Goal: Information Seeking & Learning: Learn about a topic

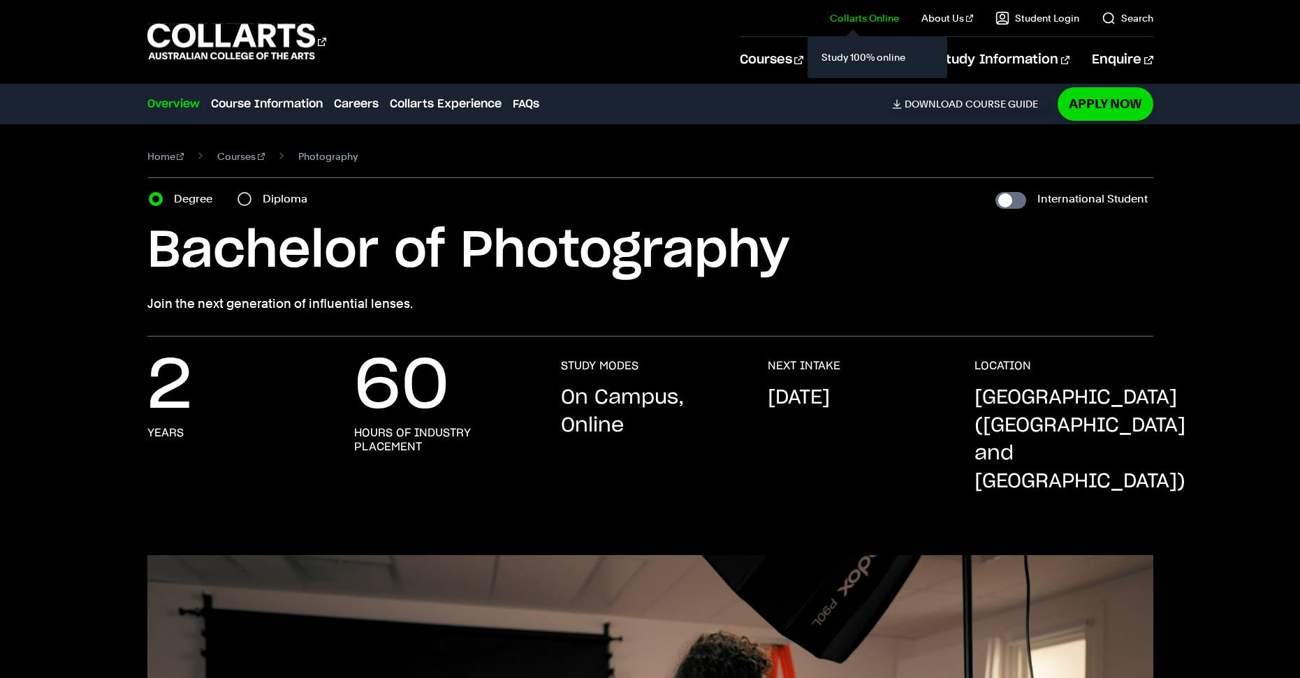
click at [827, 58] on div "Study 100% online" at bounding box center [878, 57] width 140 height 42
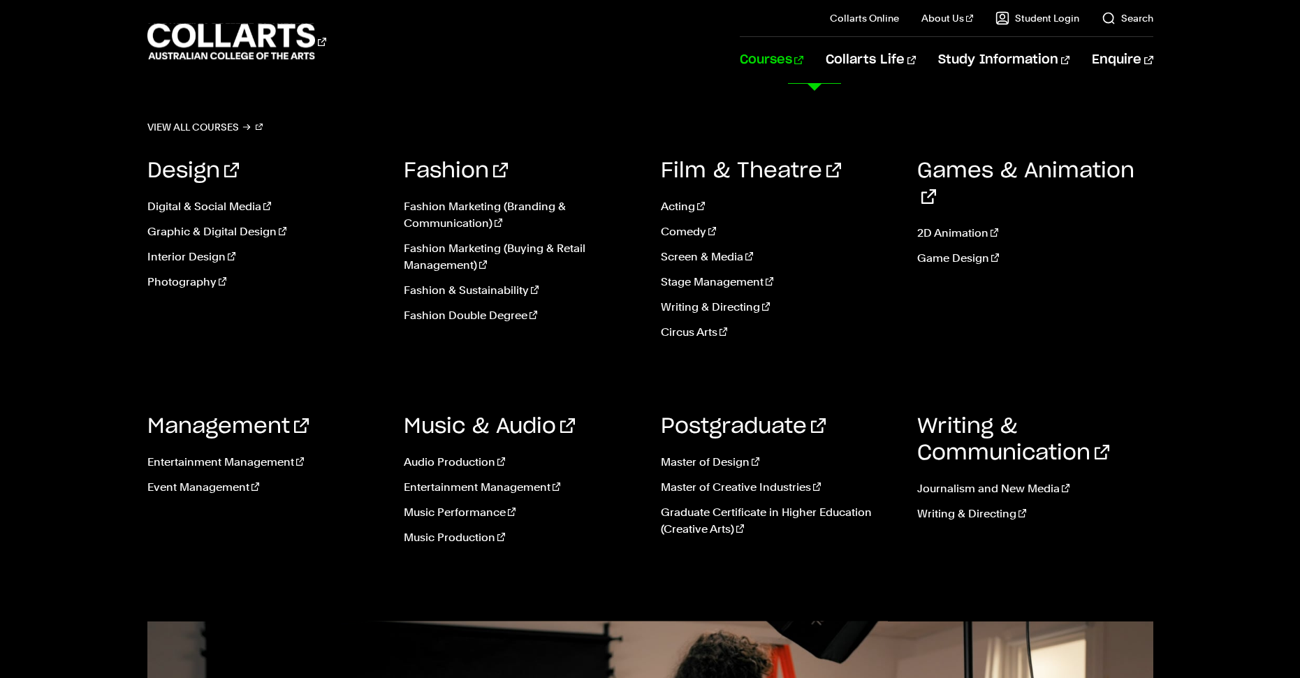
click at [804, 62] on link "Courses" at bounding box center [772, 60] width 64 height 46
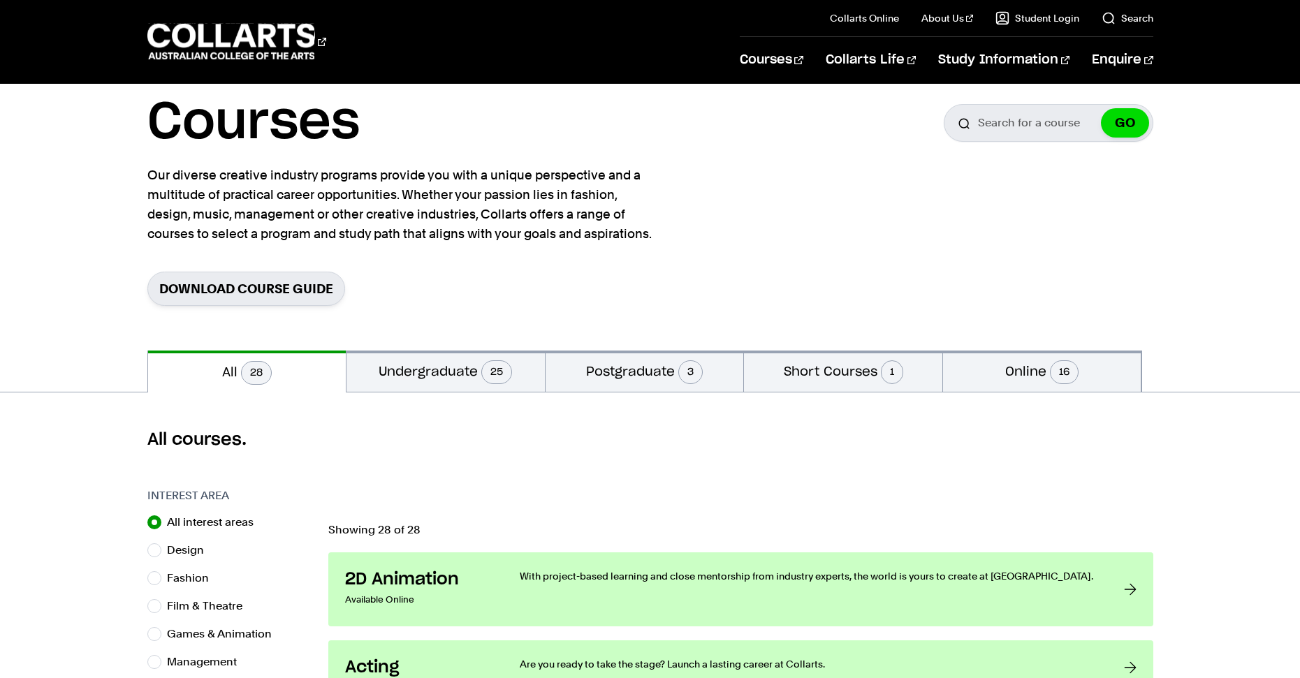
scroll to position [70, 0]
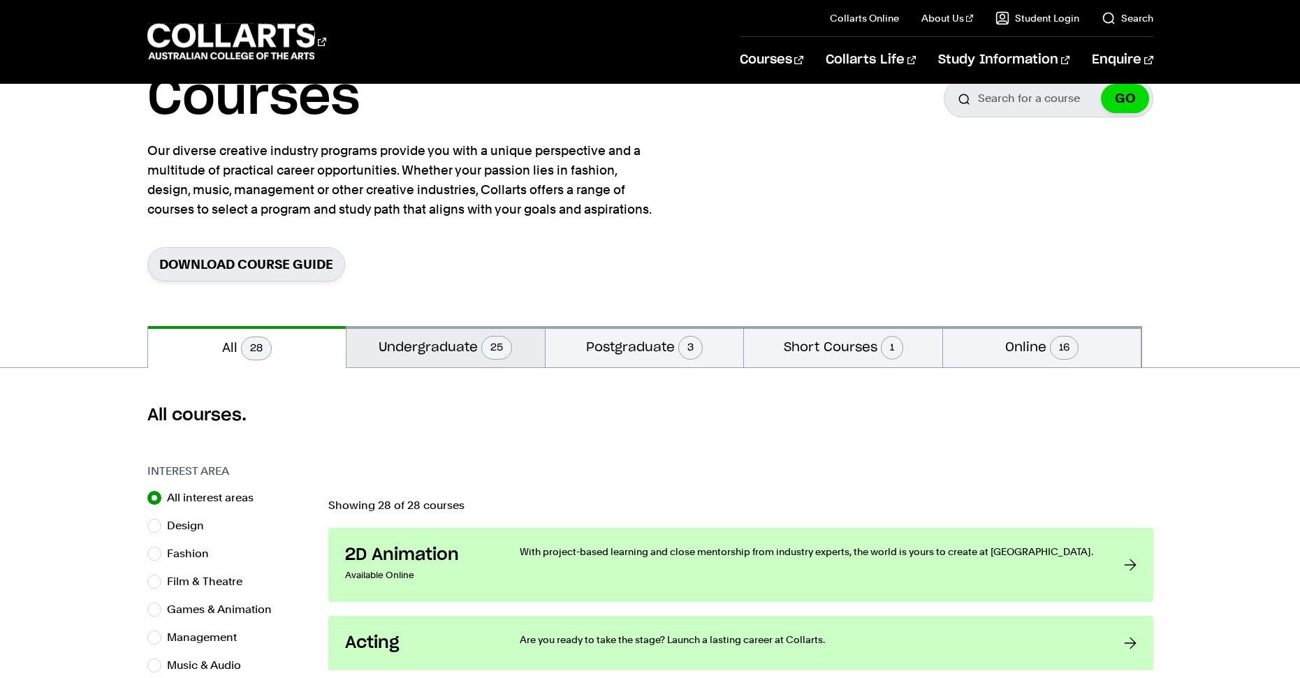
click at [447, 361] on button "Undergraduate 25" at bounding box center [446, 346] width 198 height 41
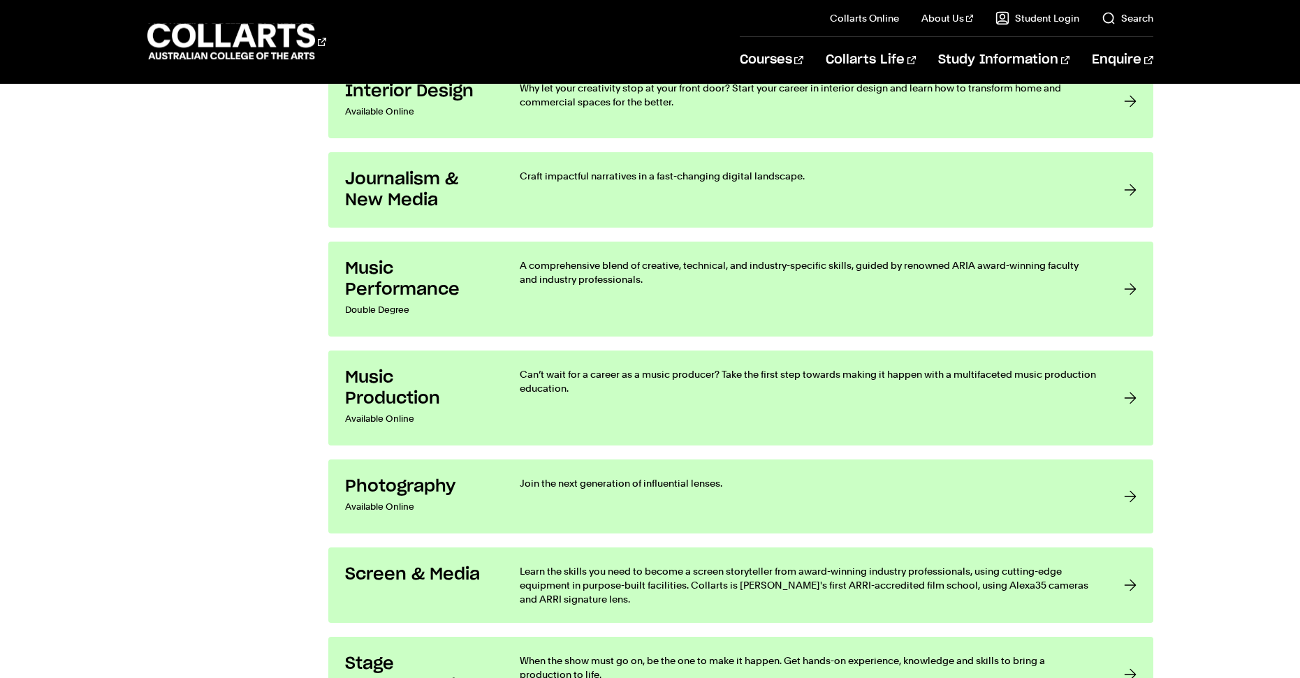
scroll to position [2445, 0]
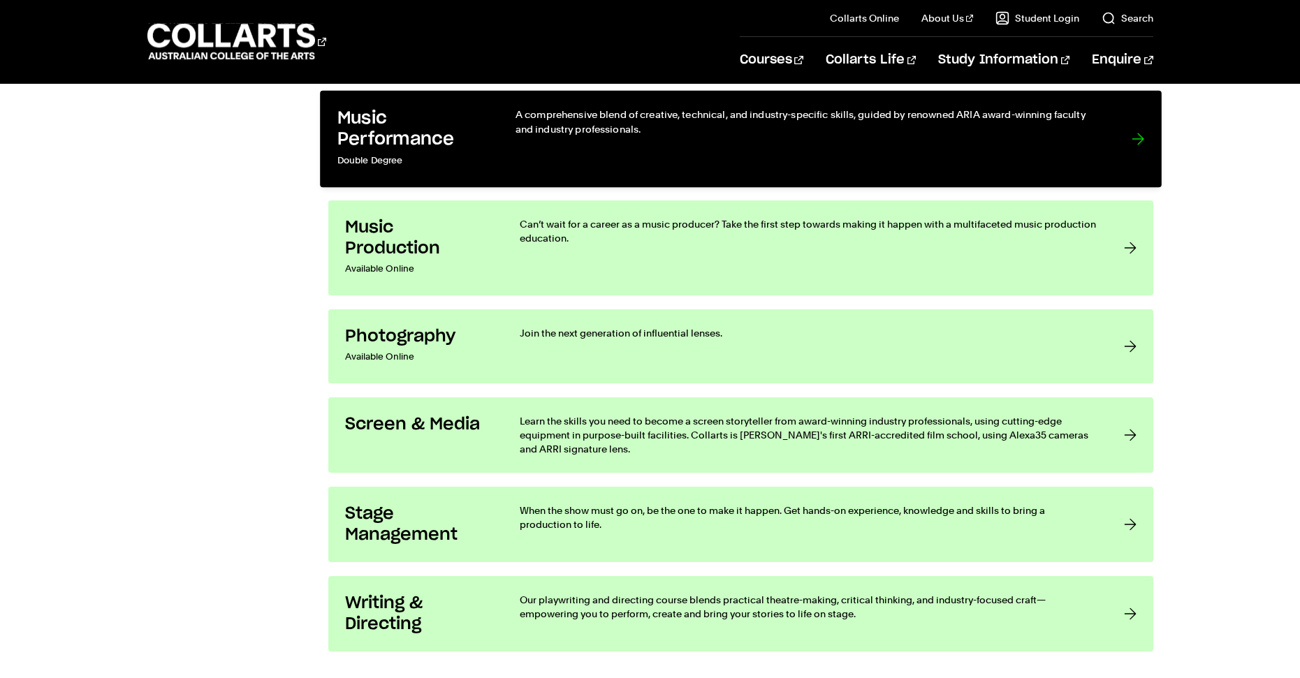
click at [414, 168] on p "Double Degree" at bounding box center [412, 161] width 150 height 20
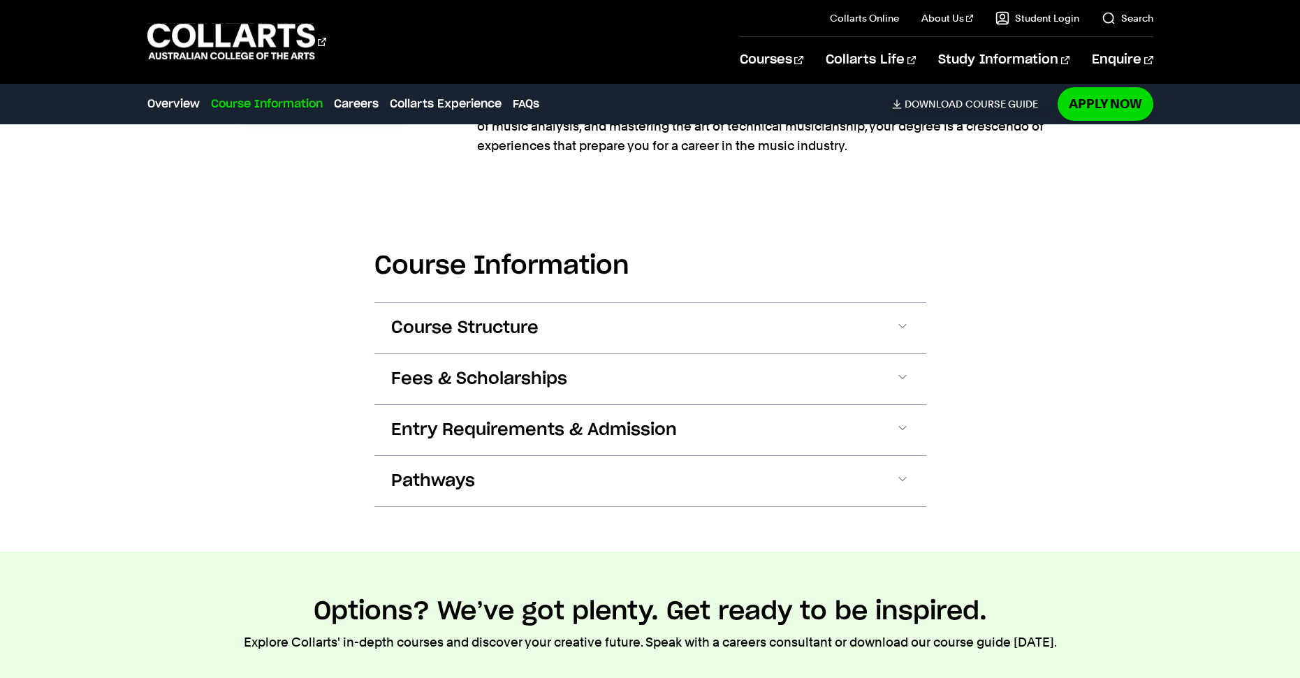
scroll to position [1258, 0]
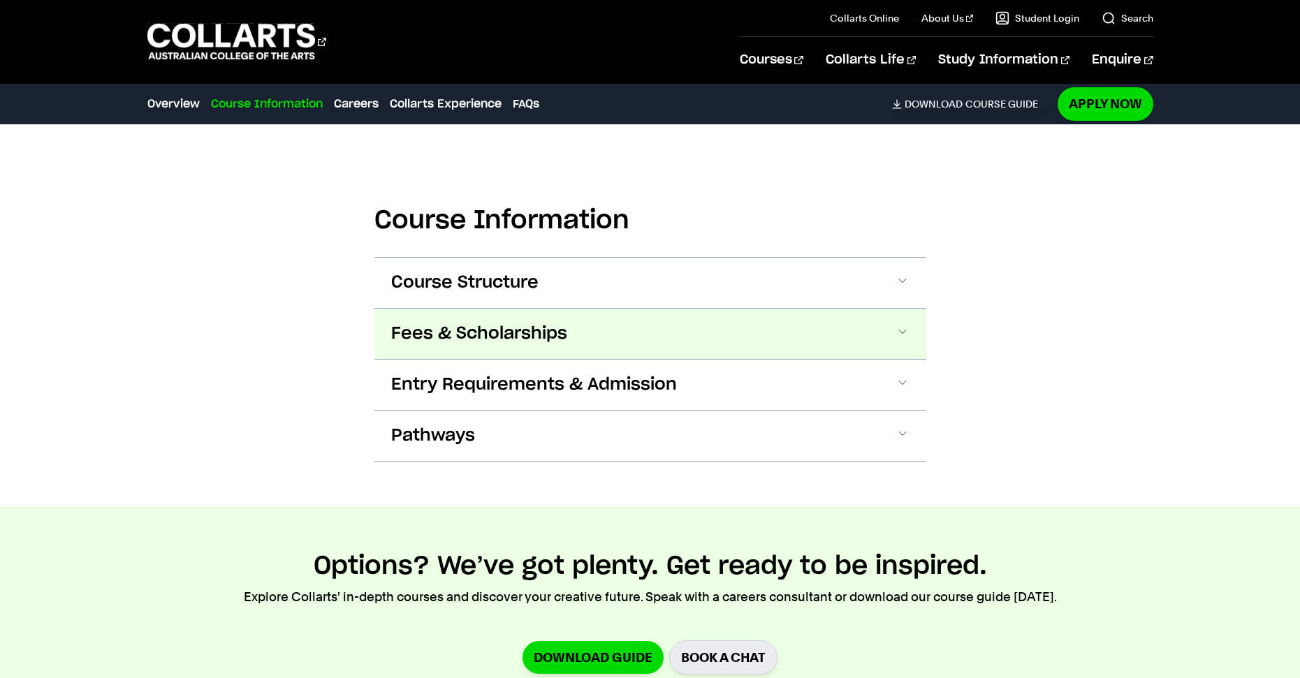
click at [525, 326] on span "Fees & Scholarships" at bounding box center [479, 334] width 176 height 22
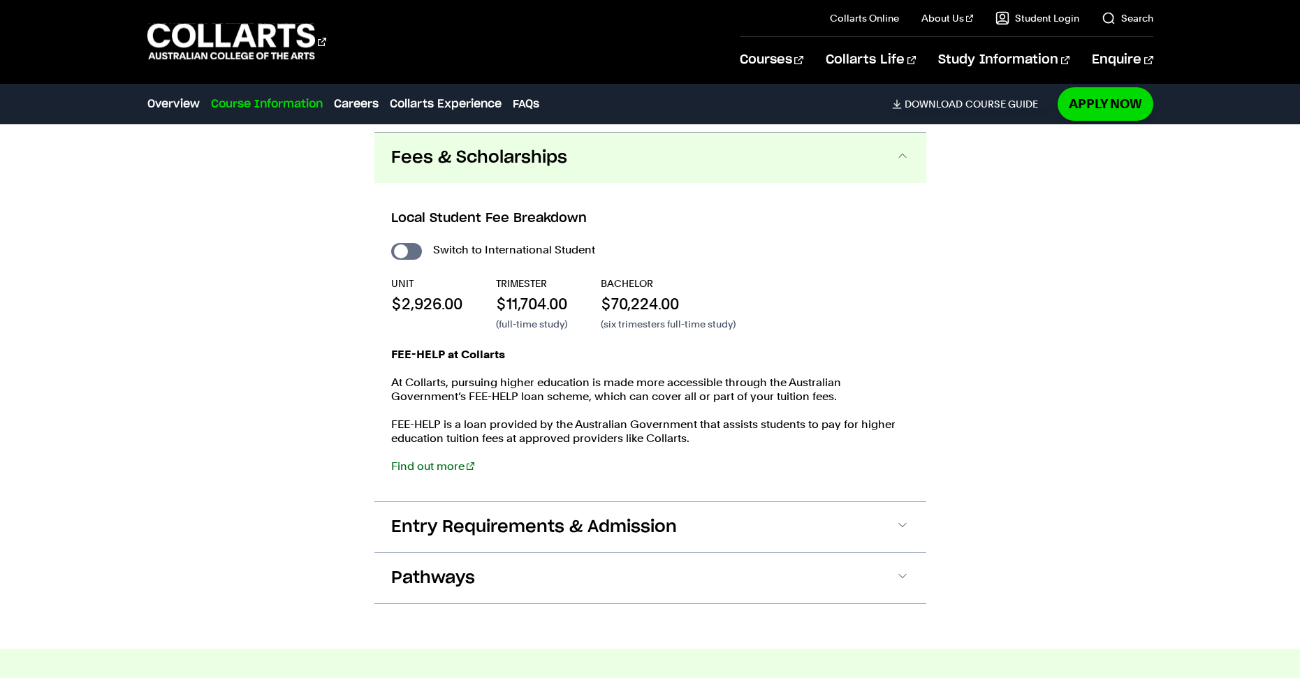
scroll to position [1440, 0]
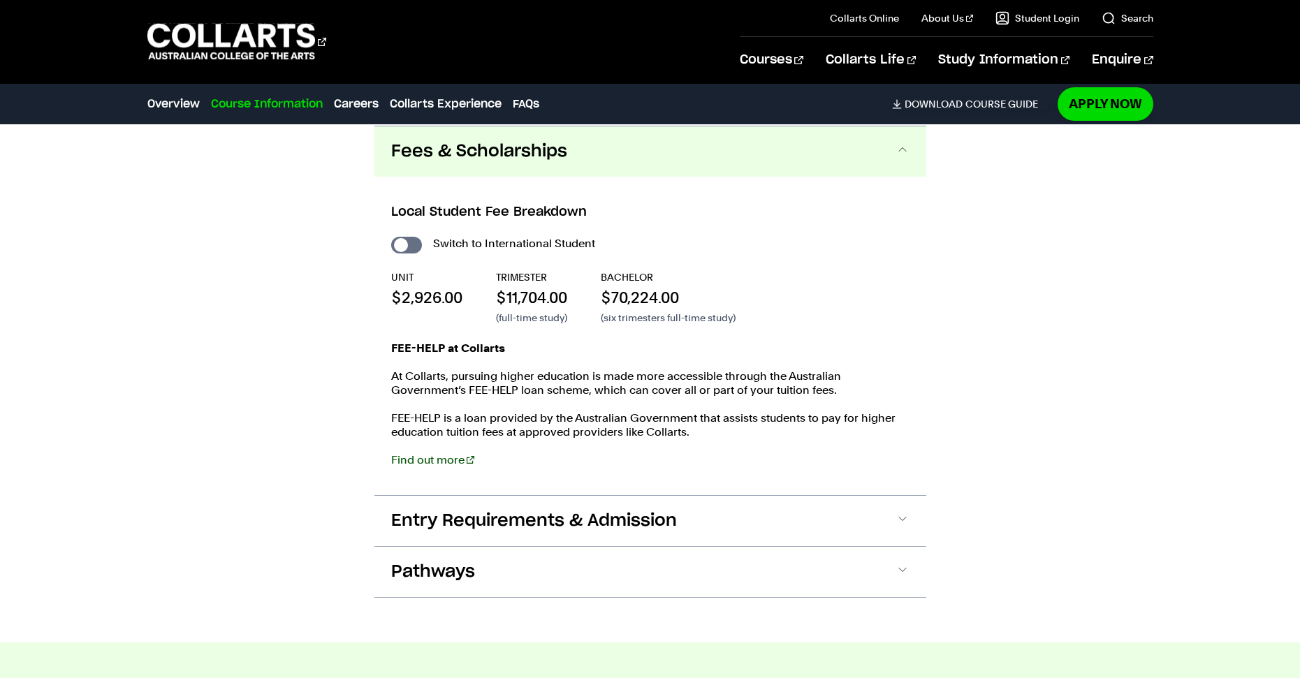
click at [444, 458] on link "Find out more" at bounding box center [432, 459] width 83 height 13
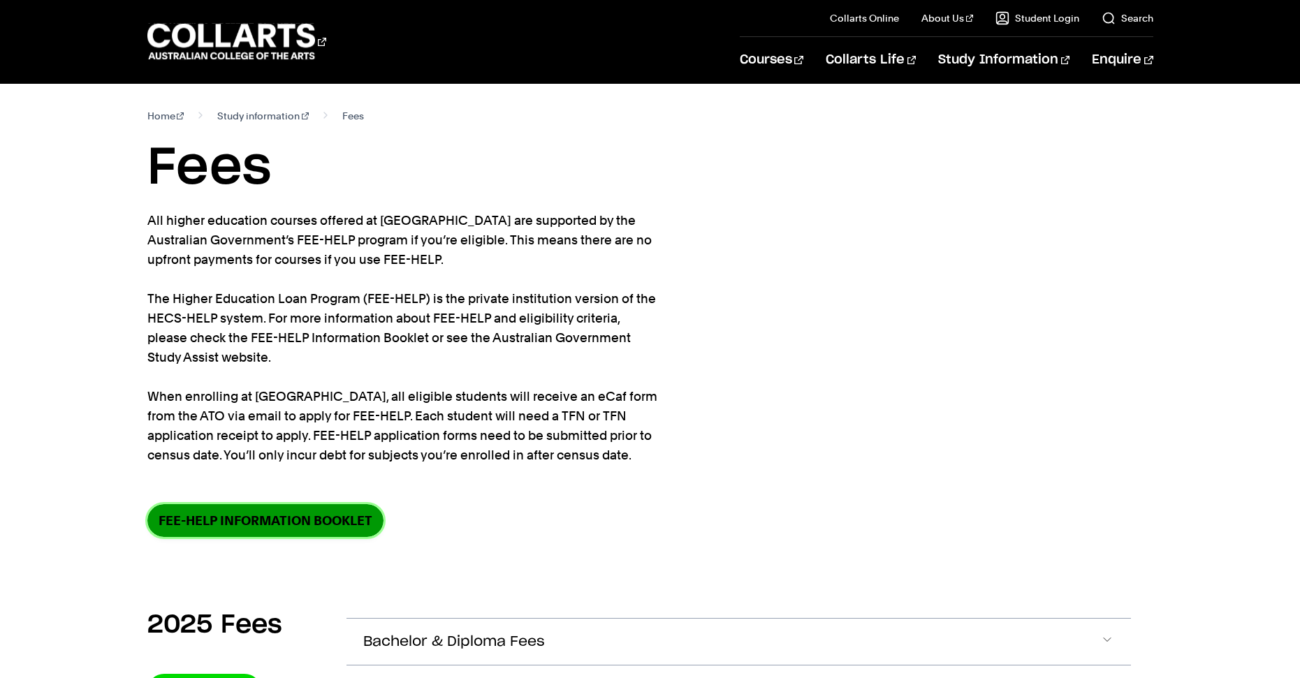
click at [286, 516] on link "FEE-HELP information booklet" at bounding box center [265, 520] width 236 height 33
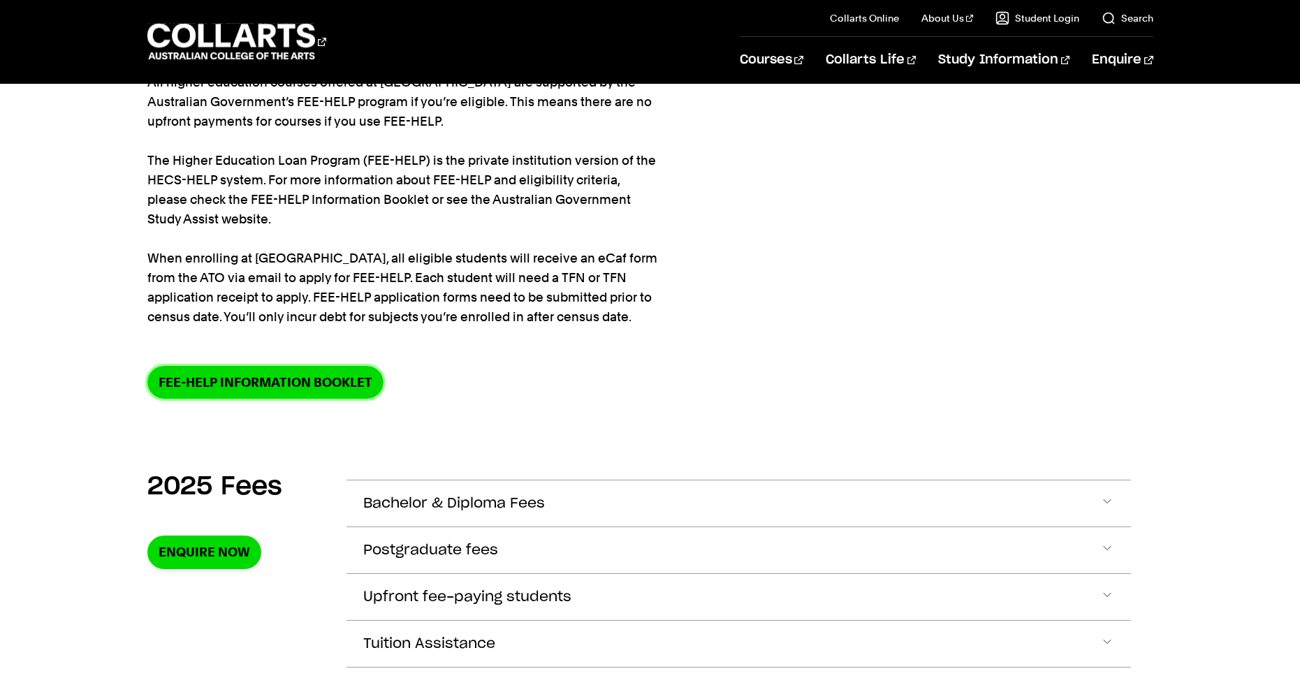
scroll to position [140, 0]
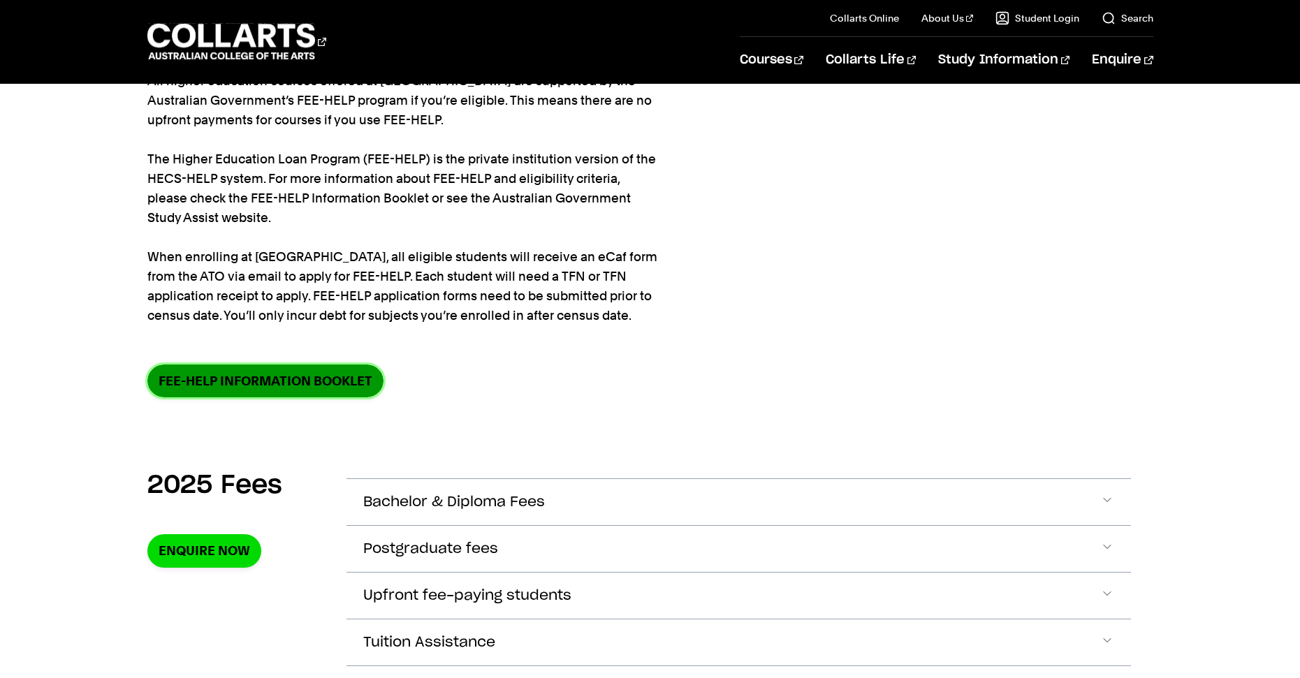
click at [303, 384] on link "FEE-HELP information booklet" at bounding box center [265, 381] width 236 height 33
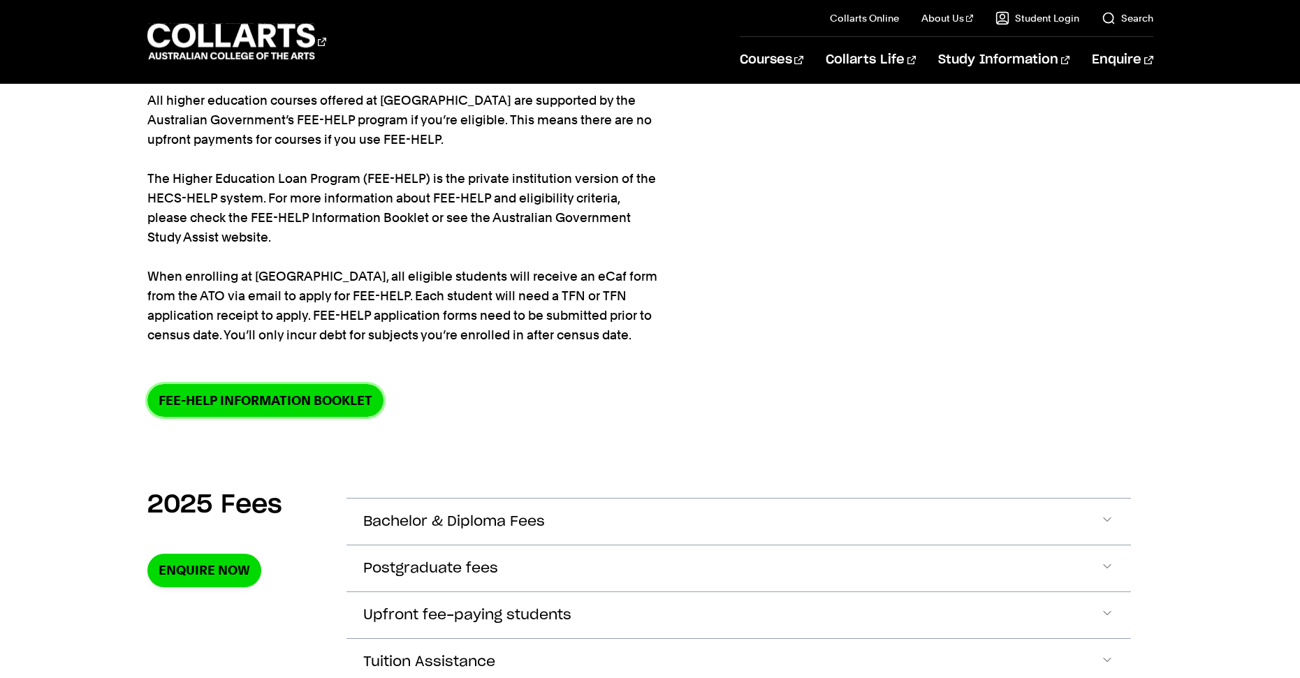
scroll to position [0, 0]
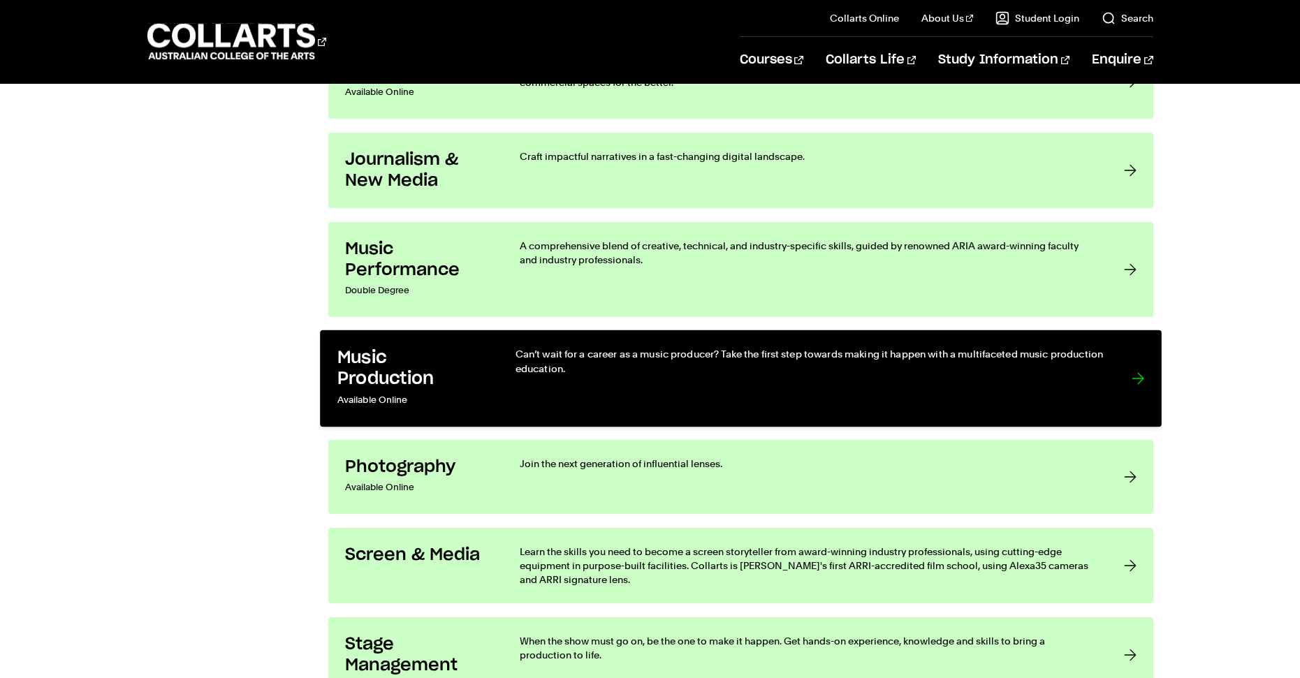
scroll to position [2306, 0]
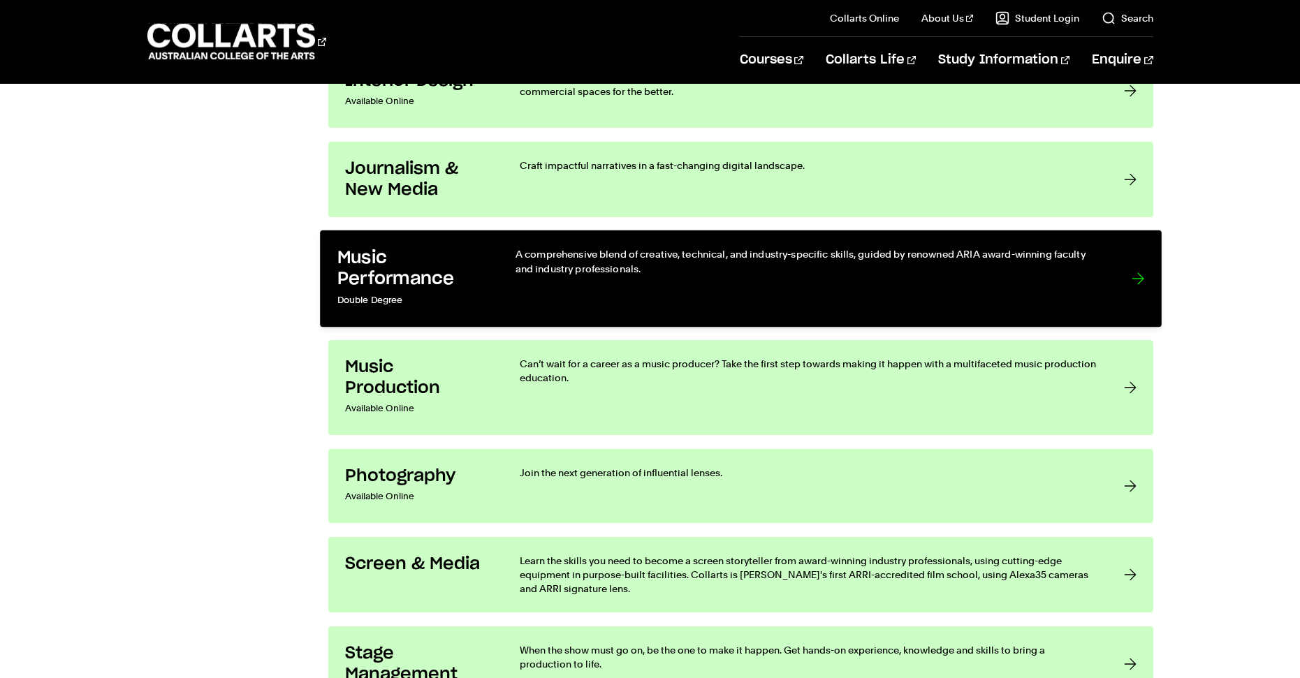
click at [485, 296] on link "Music Performance Double Degree A comprehensive blend of creative, technical, a…" at bounding box center [741, 279] width 842 height 97
click at [504, 279] on link "Music Performance Double Degree A comprehensive blend of creative, technical, a…" at bounding box center [741, 279] width 842 height 97
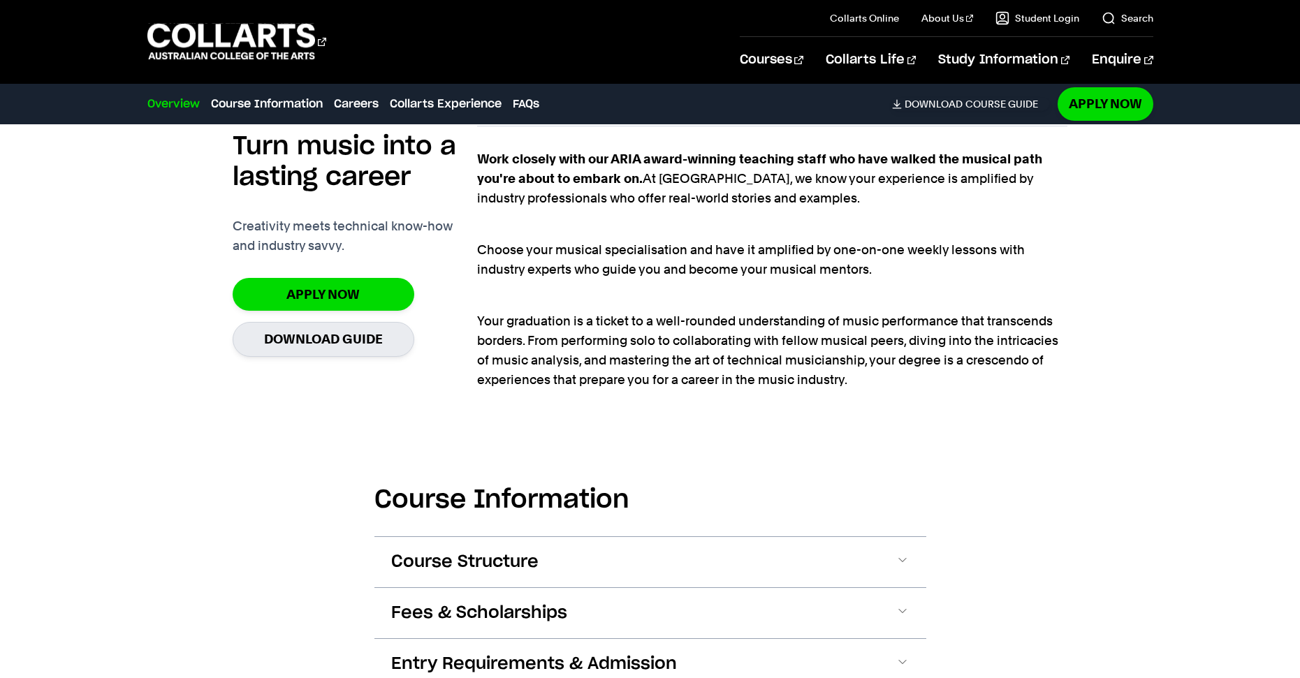
scroll to position [1328, 0]
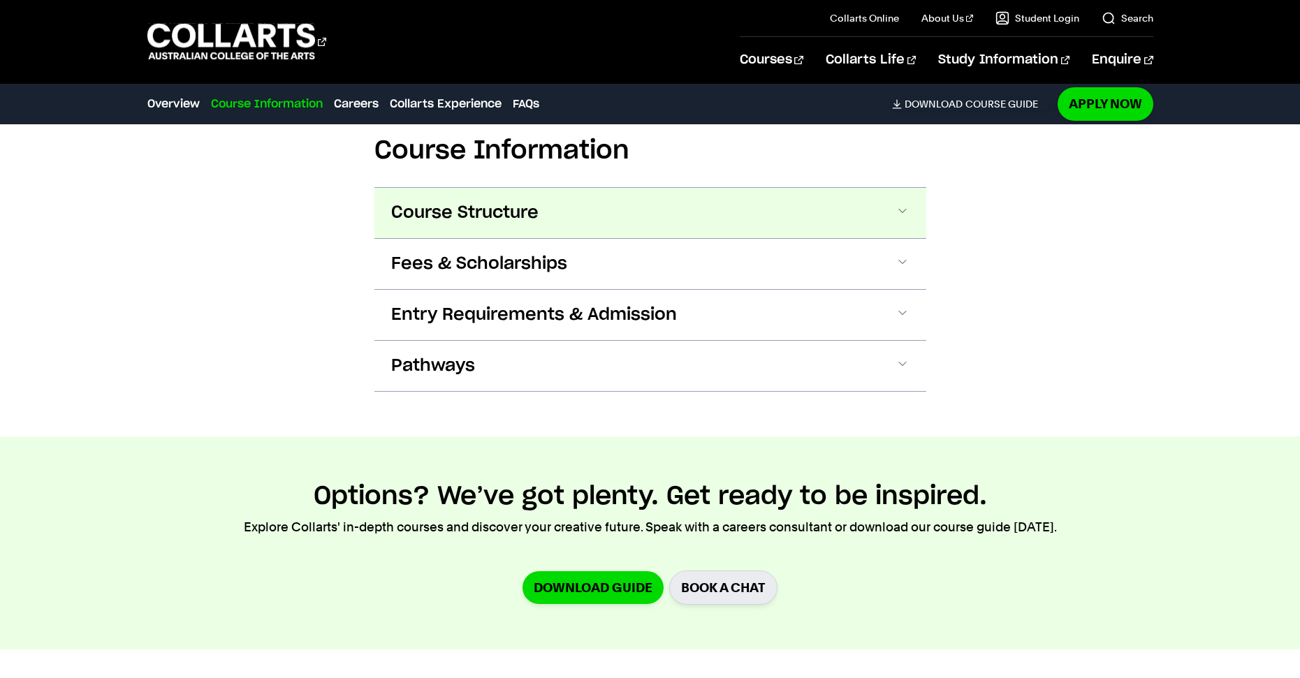
click at [616, 204] on button "Course Structure" at bounding box center [651, 213] width 552 height 50
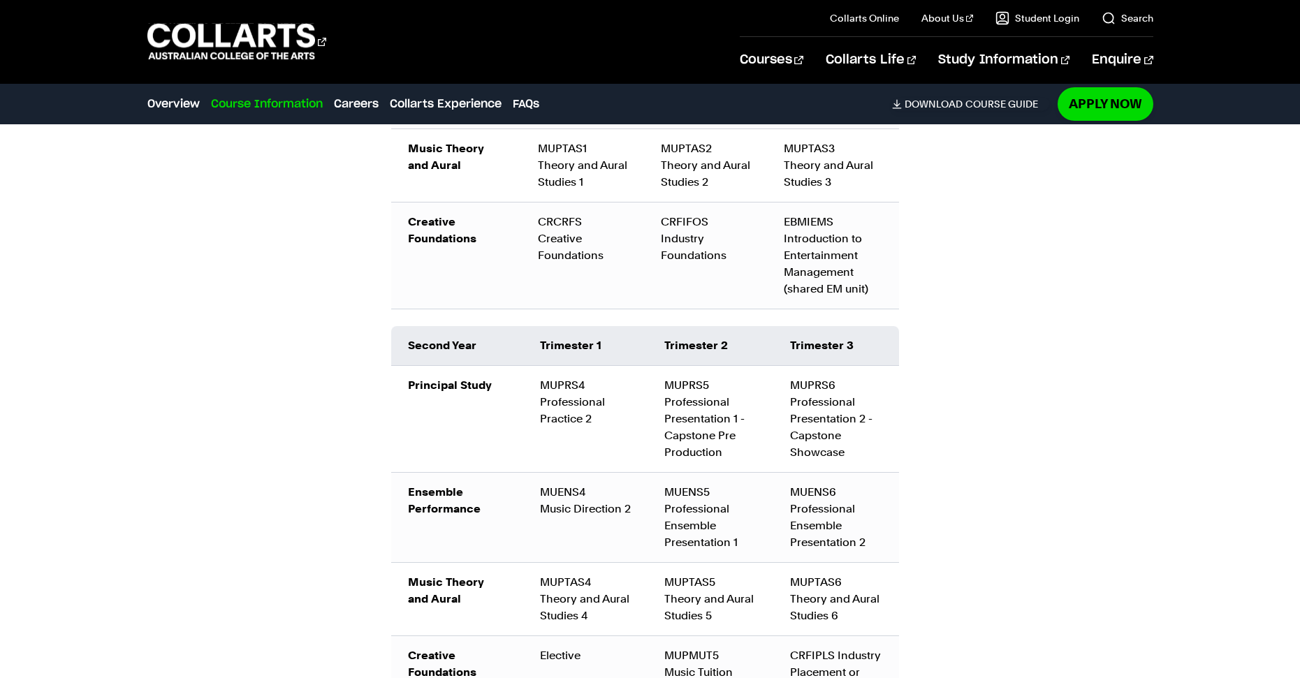
scroll to position [1669, 0]
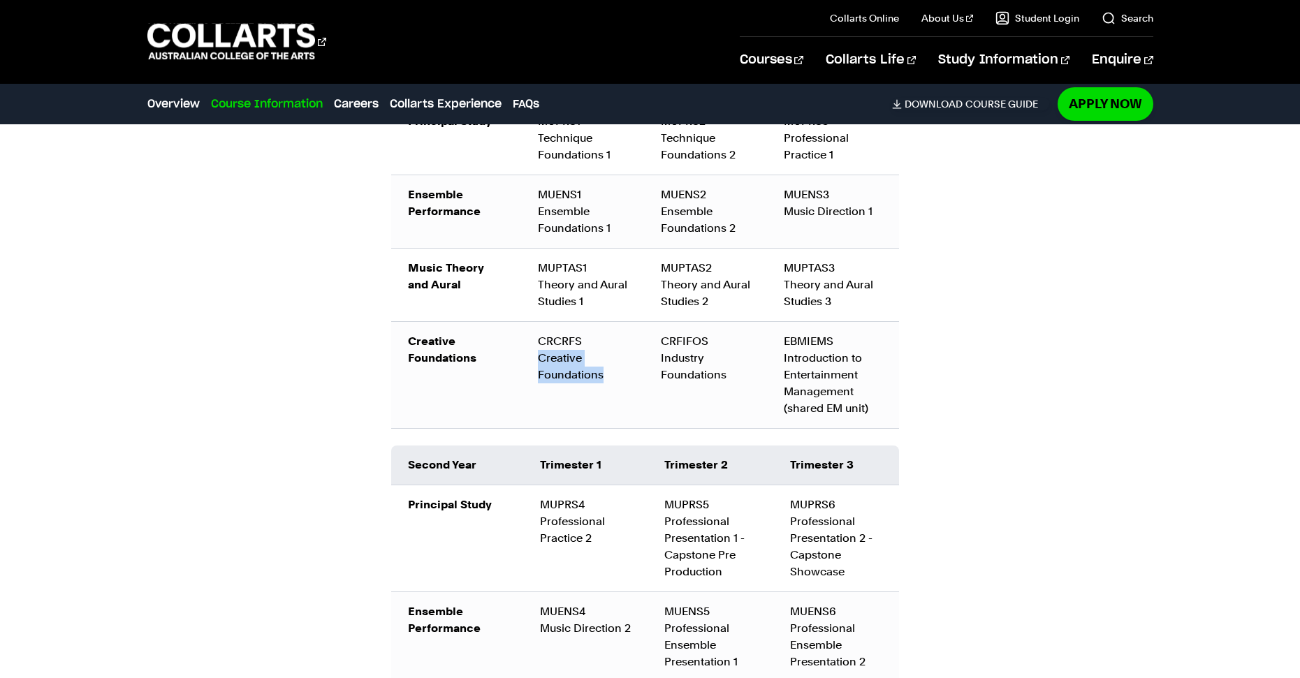
drag, startPoint x: 532, startPoint y: 359, endPoint x: 613, endPoint y: 381, distance: 83.9
click at [613, 381] on td "CRCRFS Creative Foundations" at bounding box center [582, 374] width 123 height 107
drag, startPoint x: 655, startPoint y: 357, endPoint x: 763, endPoint y: 405, distance: 117.9
click at [763, 405] on td "CRFIFOS Industry Foundations" at bounding box center [705, 374] width 123 height 107
drag, startPoint x: 777, startPoint y: 358, endPoint x: 873, endPoint y: 395, distance: 102.6
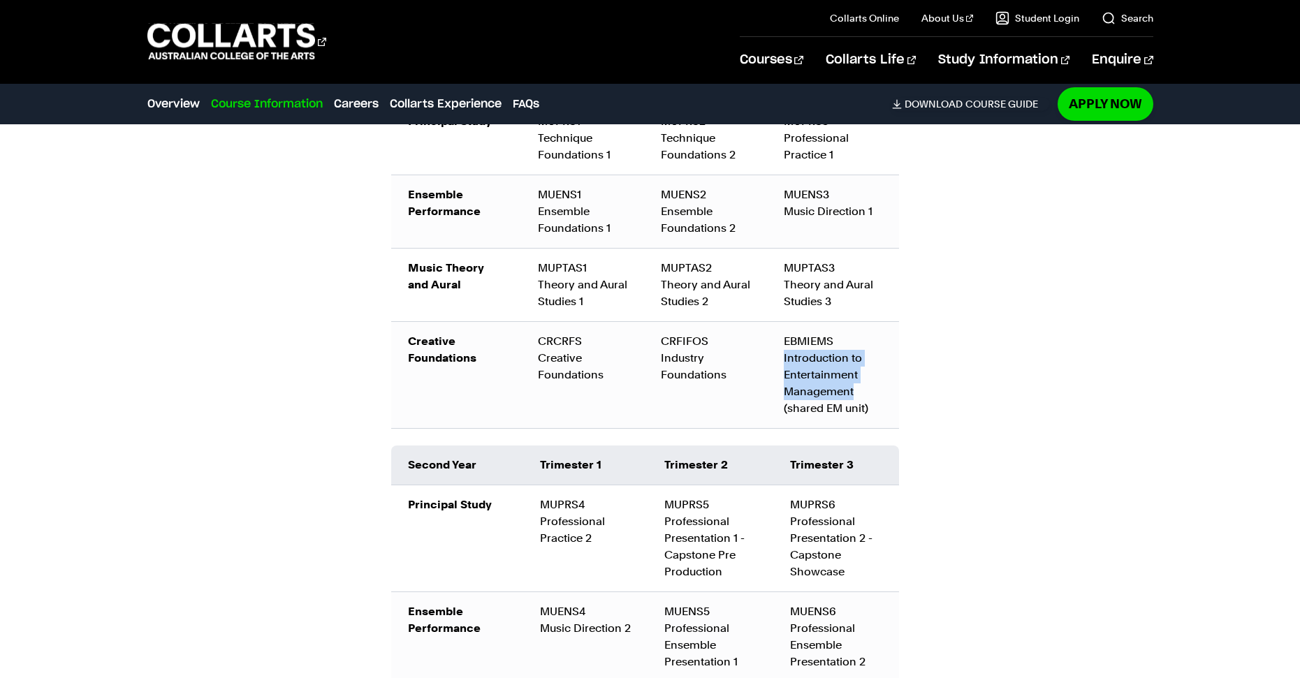
click at [873, 395] on td "EBMIEMS Introduction to Entertainment Management (shared EM unit)" at bounding box center [832, 374] width 131 height 107
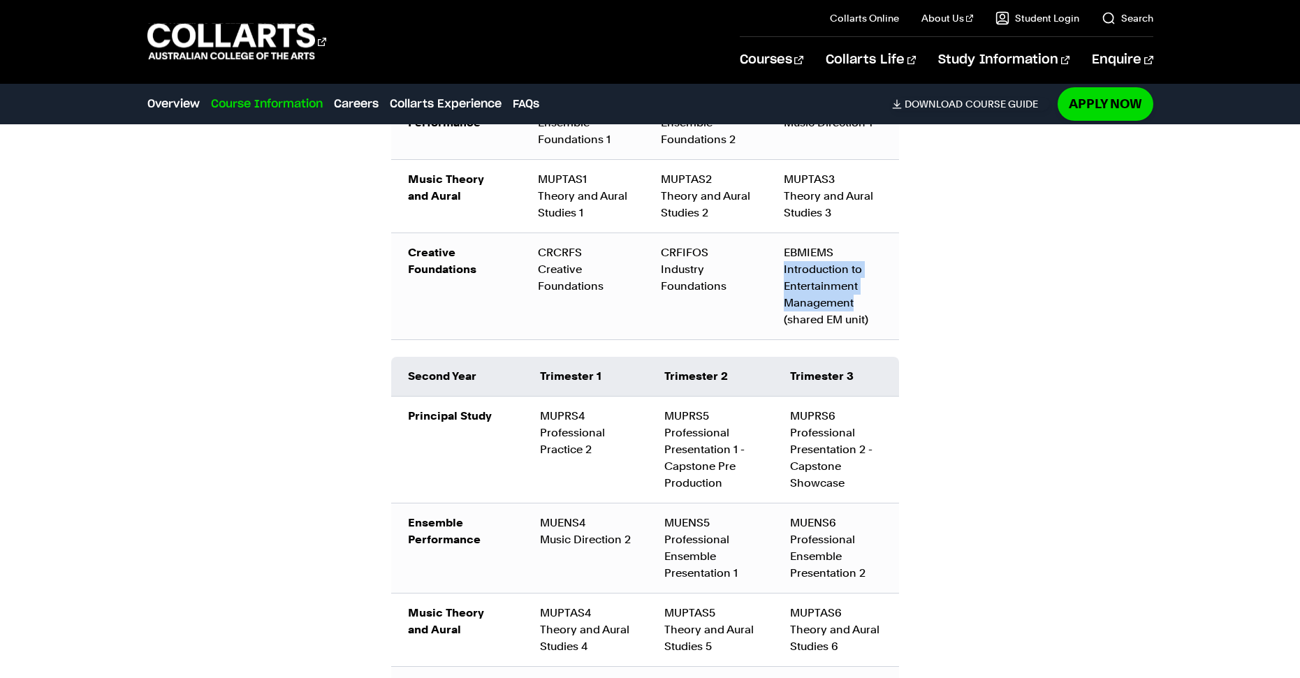
scroll to position [1948, 0]
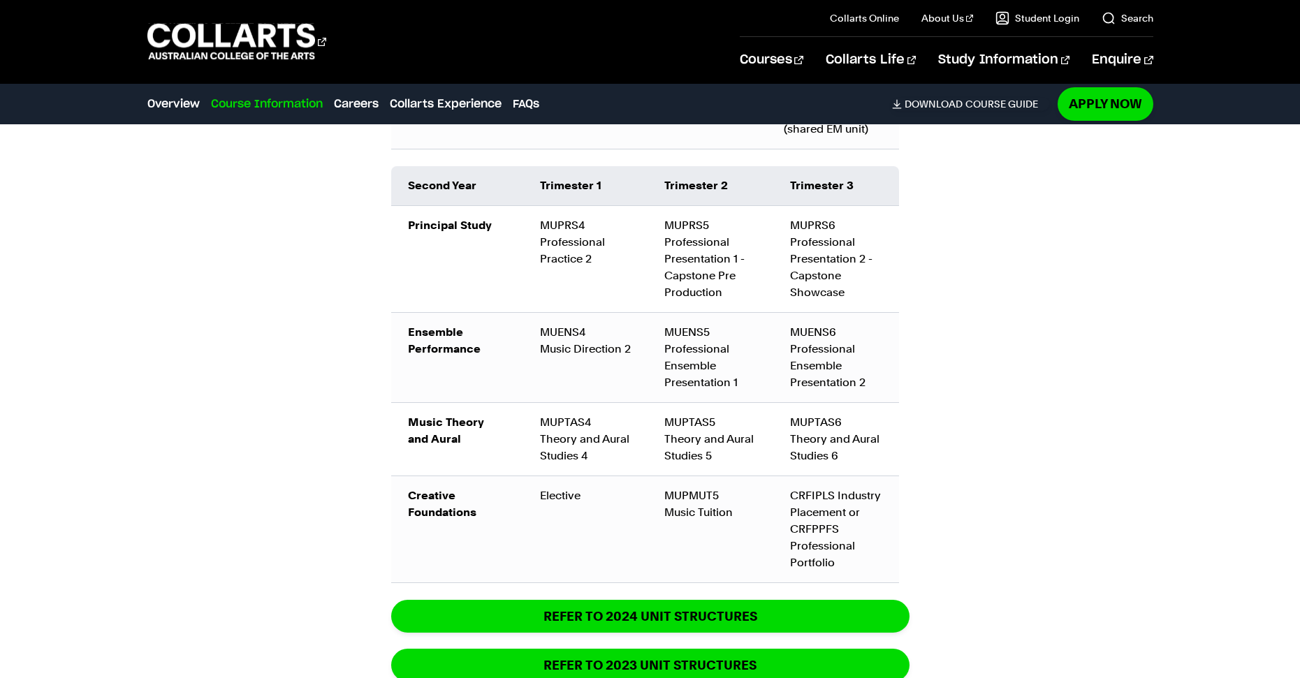
click at [610, 442] on td "MUPTAS4 Theory and Aural Studies 4" at bounding box center [585, 438] width 124 height 73
drag, startPoint x: 669, startPoint y: 521, endPoint x: 727, endPoint y: 510, distance: 59.1
click at [727, 510] on td "MUPMUT5 Music Tuition" at bounding box center [711, 529] width 126 height 107
click at [785, 514] on td "CRFIPLS Industry Placement or CRFPPFS Professional Portfolio" at bounding box center [836, 529] width 126 height 107
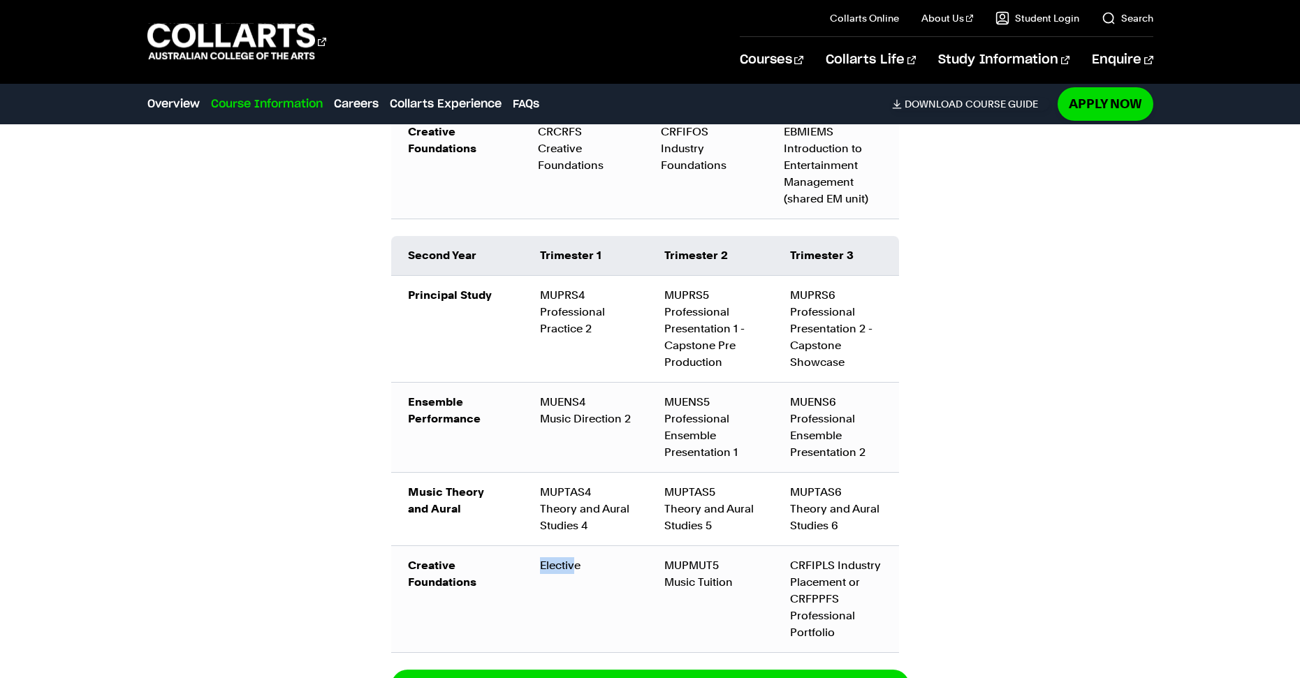
drag, startPoint x: 528, startPoint y: 580, endPoint x: 573, endPoint y: 565, distance: 47.9
click at [573, 565] on td "Elective" at bounding box center [585, 599] width 124 height 107
click at [539, 599] on td "Elective" at bounding box center [585, 599] width 124 height 107
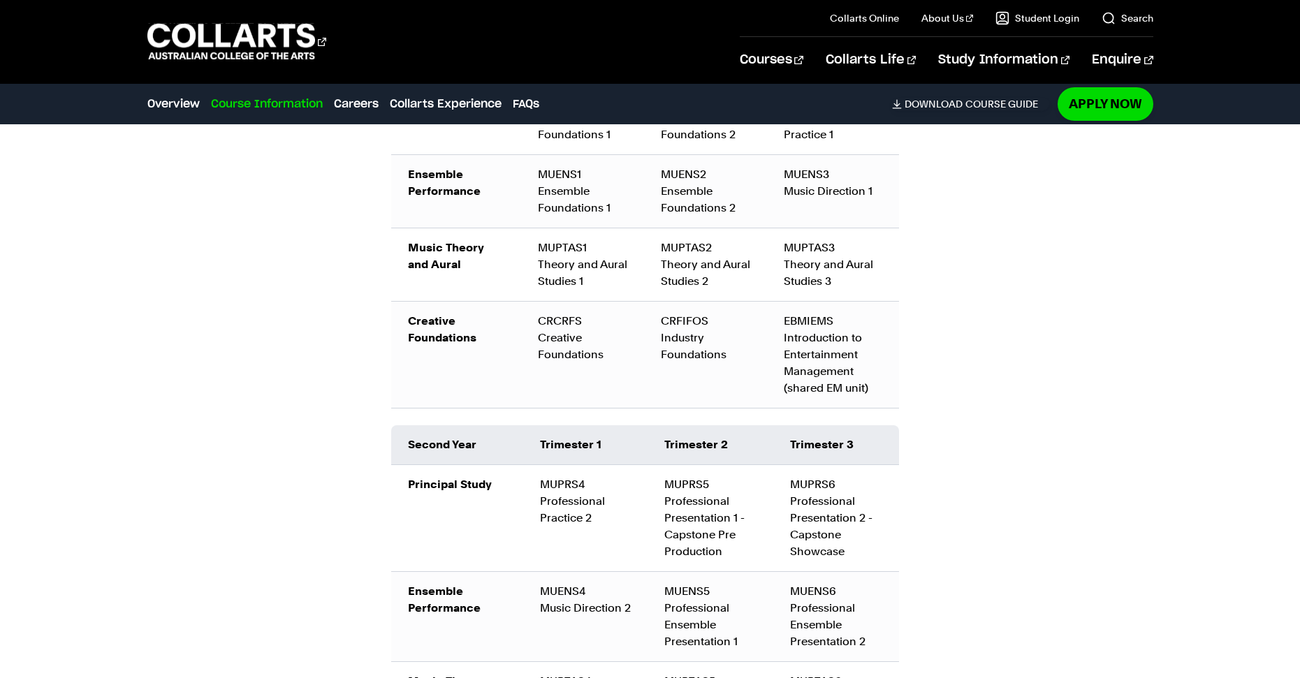
scroll to position [1389, 0]
